Goal: Information Seeking & Learning: Learn about a topic

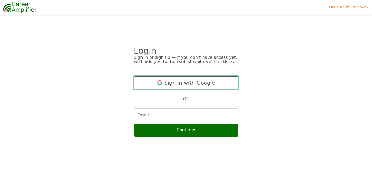
click at [171, 80] on button "Sign in with Google" at bounding box center [186, 82] width 104 height 13
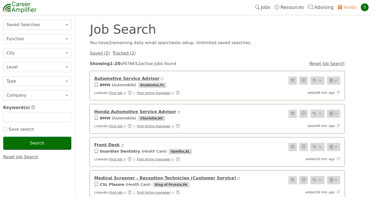
click at [36, 23] on button "Saved Searches" at bounding box center [37, 25] width 68 height 10
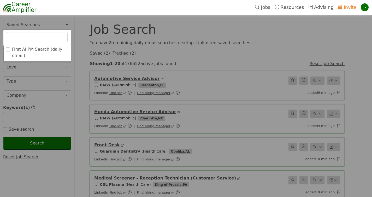
click at [68, 12] on nav "Jobs Resources Advising Invite S" at bounding box center [186, 7] width 372 height 15
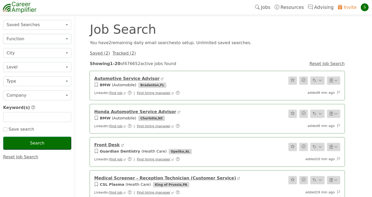
click at [44, 35] on button "Function" at bounding box center [37, 39] width 68 height 10
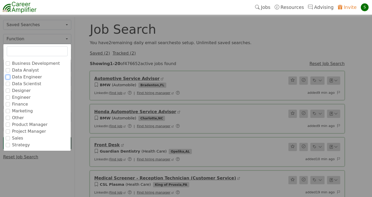
click at [7, 78] on input "Data Engineer" at bounding box center [8, 77] width 4 height 4
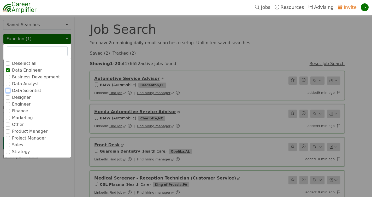
click at [8, 89] on input "Data Scientist" at bounding box center [8, 91] width 4 height 4
click at [8, 137] on input "Project Manager" at bounding box center [8, 138] width 4 height 4
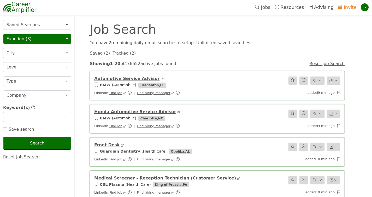
click at [39, 56] on button "City" at bounding box center [37, 53] width 68 height 10
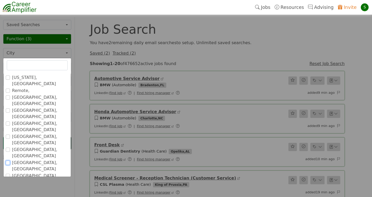
click at [8, 161] on input "[GEOGRAPHIC_DATA], [GEOGRAPHIC_DATA]" at bounding box center [8, 163] width 4 height 4
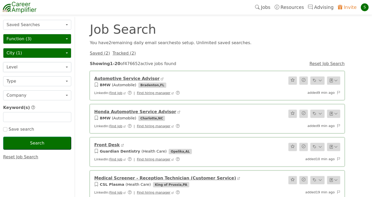
click at [34, 66] on button "Level" at bounding box center [37, 67] width 68 height 10
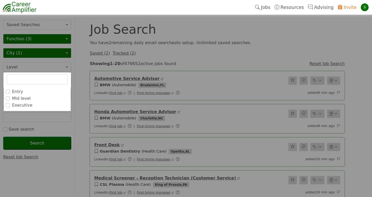
click at [24, 98] on label "Mid level" at bounding box center [21, 98] width 19 height 6
click at [0, 0] on input "Mid level" at bounding box center [0, 0] width 0 height 0
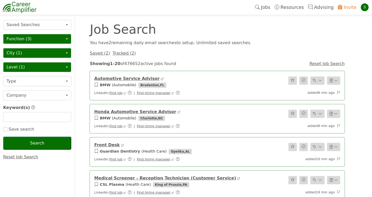
click at [39, 82] on button "Type" at bounding box center [37, 81] width 68 height 10
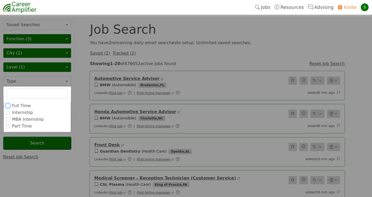
click at [7, 105] on input "Full Time" at bounding box center [8, 106] width 4 height 4
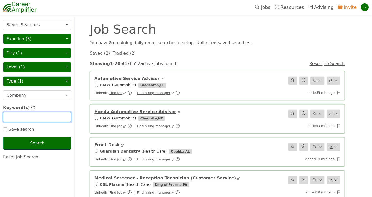
click at [34, 119] on input "text" at bounding box center [37, 117] width 68 height 10
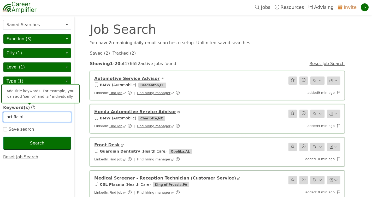
type input "artificial"
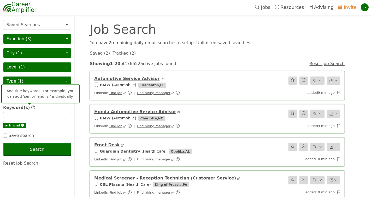
click at [31, 108] on icon at bounding box center [33, 107] width 4 height 5
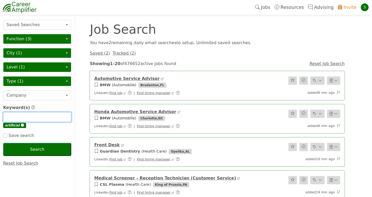
click at [29, 116] on input "text" at bounding box center [37, 117] width 68 height 10
type input "a"
type input "intelligence"
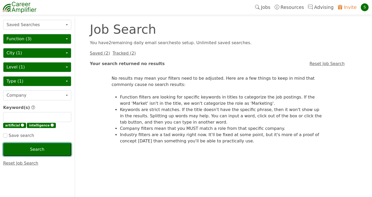
click at [40, 153] on button "Search" at bounding box center [37, 149] width 68 height 13
click at [51, 126] on span "🅧" at bounding box center [52, 126] width 3 height 4
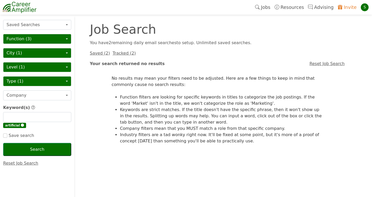
click at [21, 125] on span "🅧" at bounding box center [22, 126] width 3 height 4
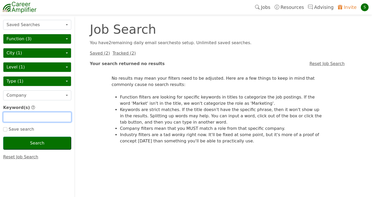
click at [20, 122] on input "text" at bounding box center [37, 117] width 68 height 10
type input "ai"
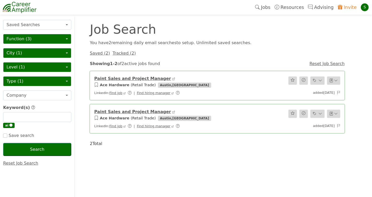
click at [10, 126] on span "🅧" at bounding box center [10, 126] width 3 height 4
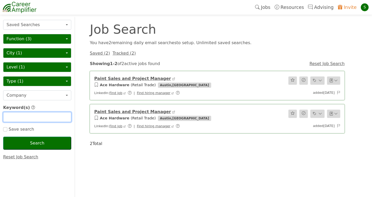
click at [10, 119] on input "text" at bounding box center [37, 117] width 68 height 10
type input "artificial intelligence"
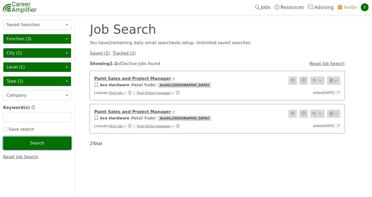
click at [38, 146] on button "Search" at bounding box center [37, 143] width 68 height 13
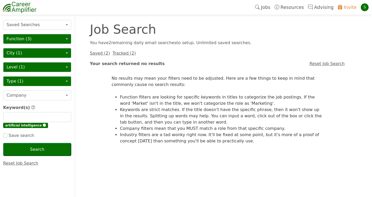
click at [43, 125] on span "🅧" at bounding box center [44, 126] width 3 height 4
